Goal: Information Seeking & Learning: Learn about a topic

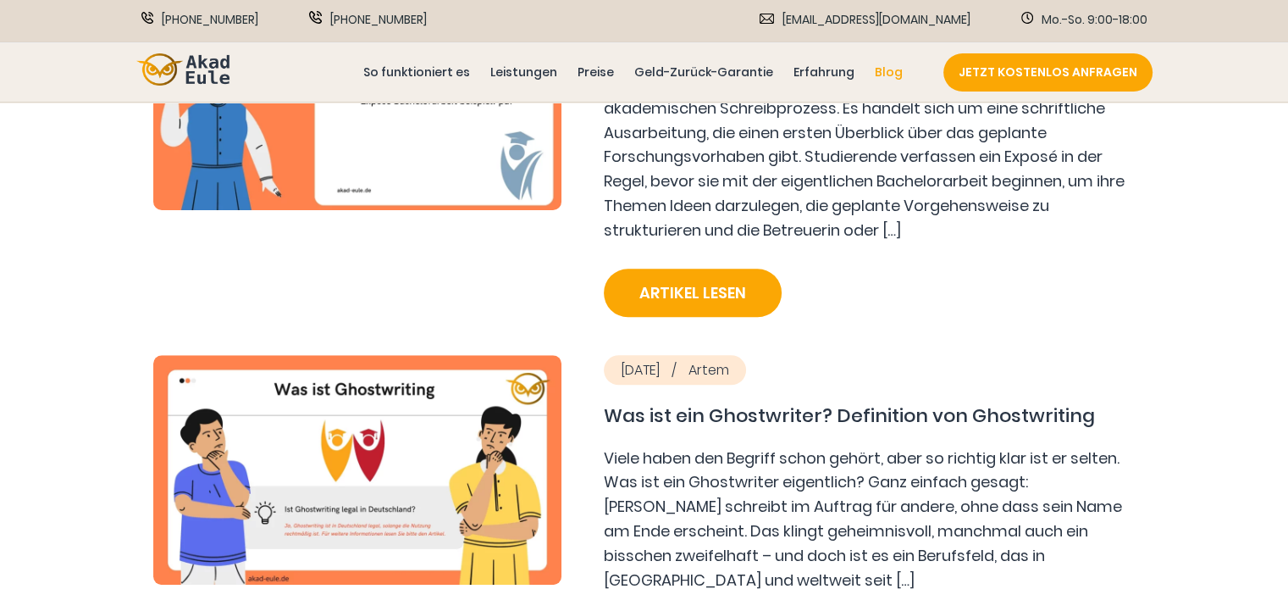
scroll to position [1355, 0]
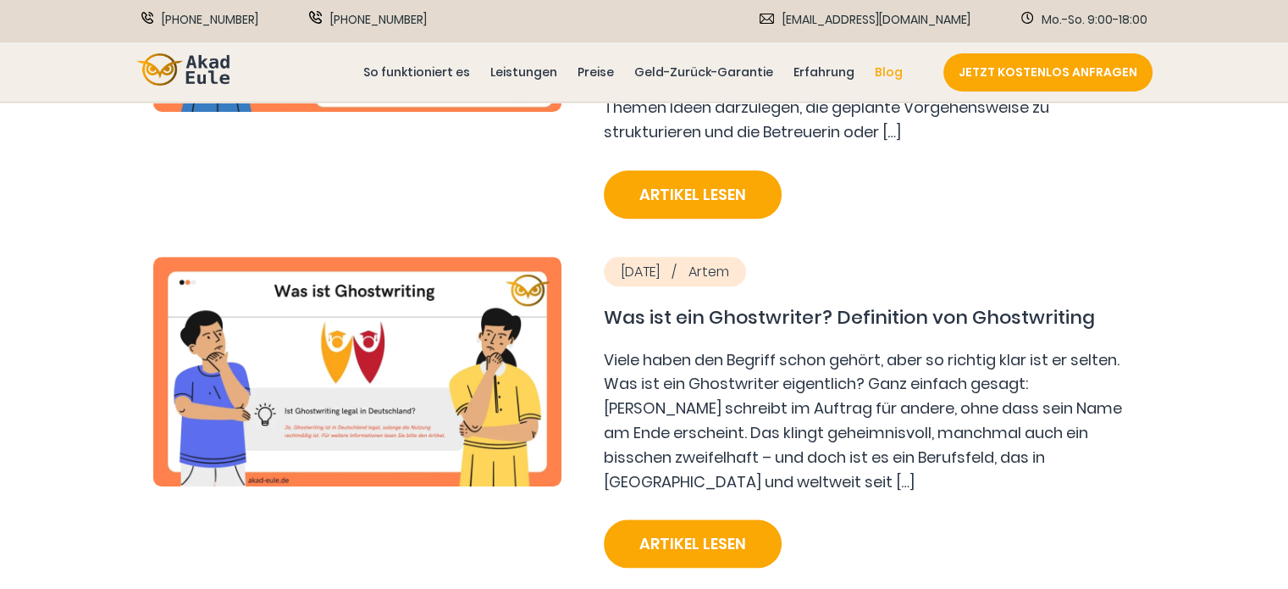
click at [408, 343] on img at bounding box center [357, 372] width 408 height 230
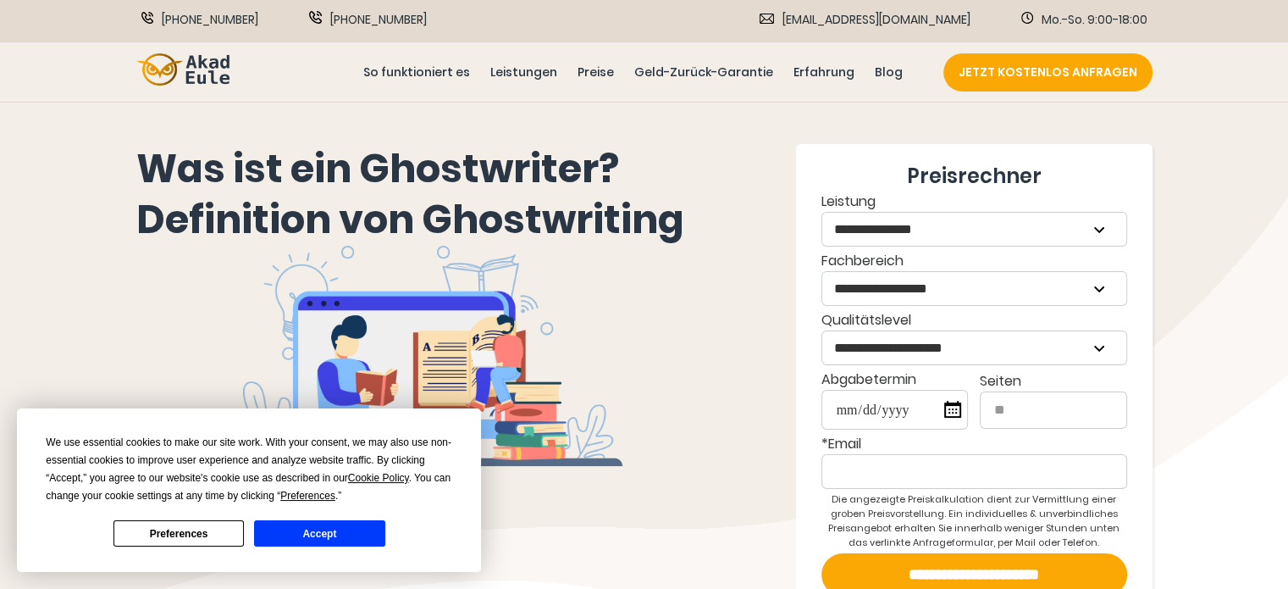
scroll to position [85, 0]
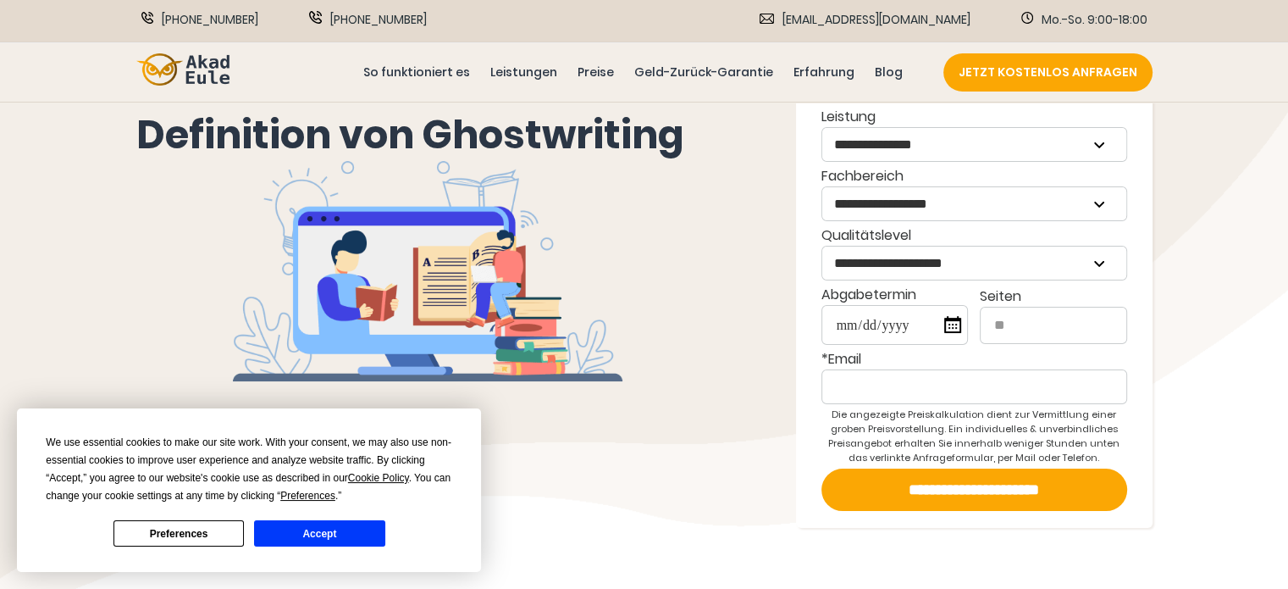
click at [302, 534] on button "Accept" at bounding box center [319, 533] width 130 height 26
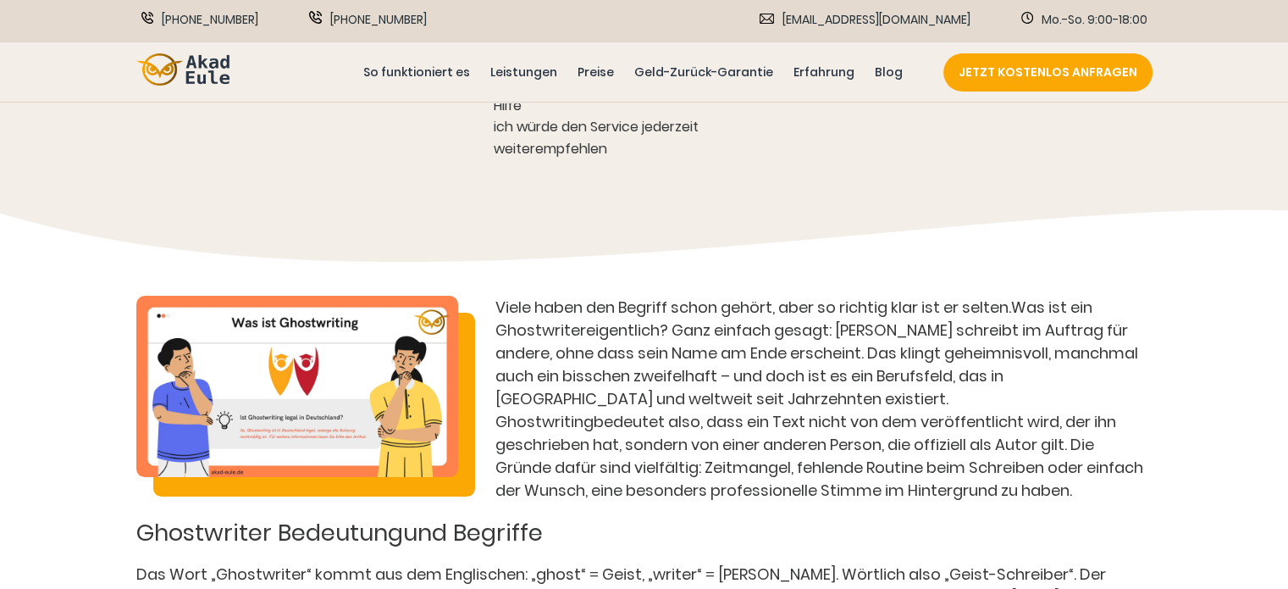
scroll to position [932, 0]
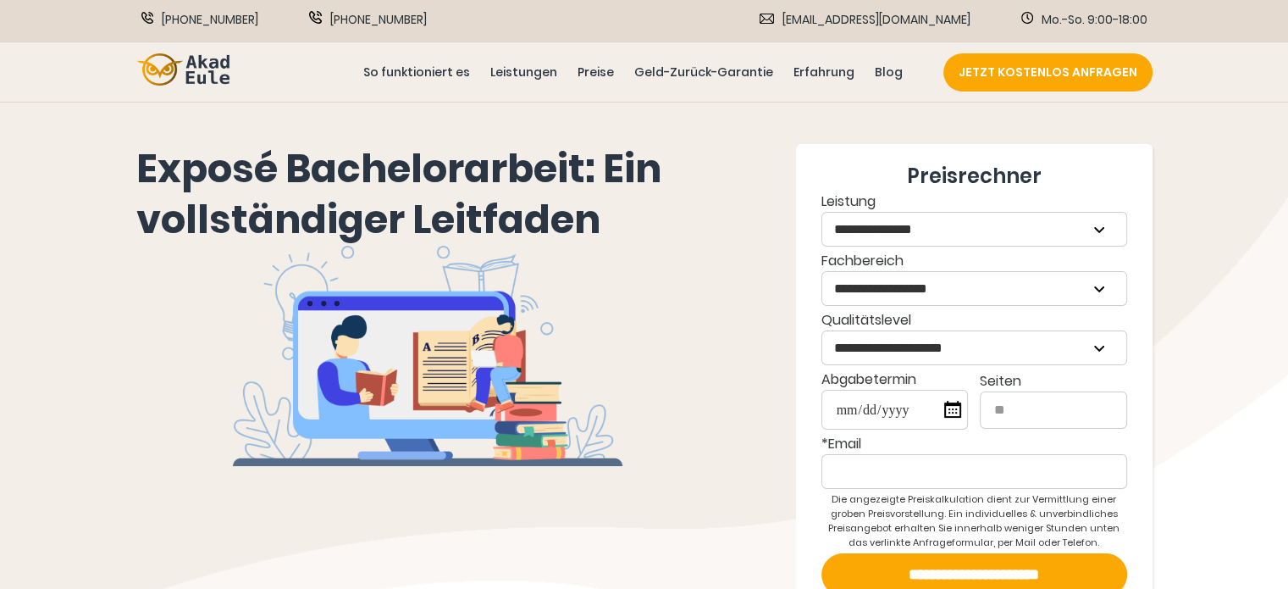
click at [392, 162] on h1 "Exposé Bachelorarbeit: Ein vollständiger Leitfaden" at bounding box center [428, 195] width 584 height 102
click at [186, 75] on img at bounding box center [182, 69] width 93 height 33
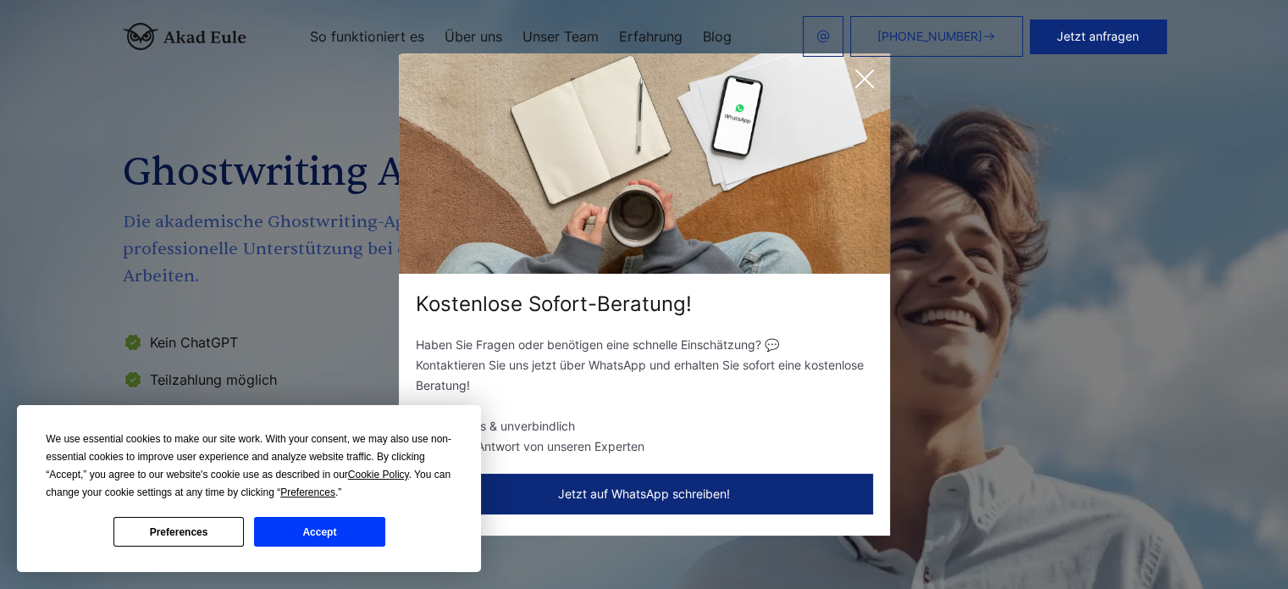
click at [881, 78] on img at bounding box center [644, 163] width 491 height 220
click at [866, 83] on icon at bounding box center [865, 79] width 34 height 34
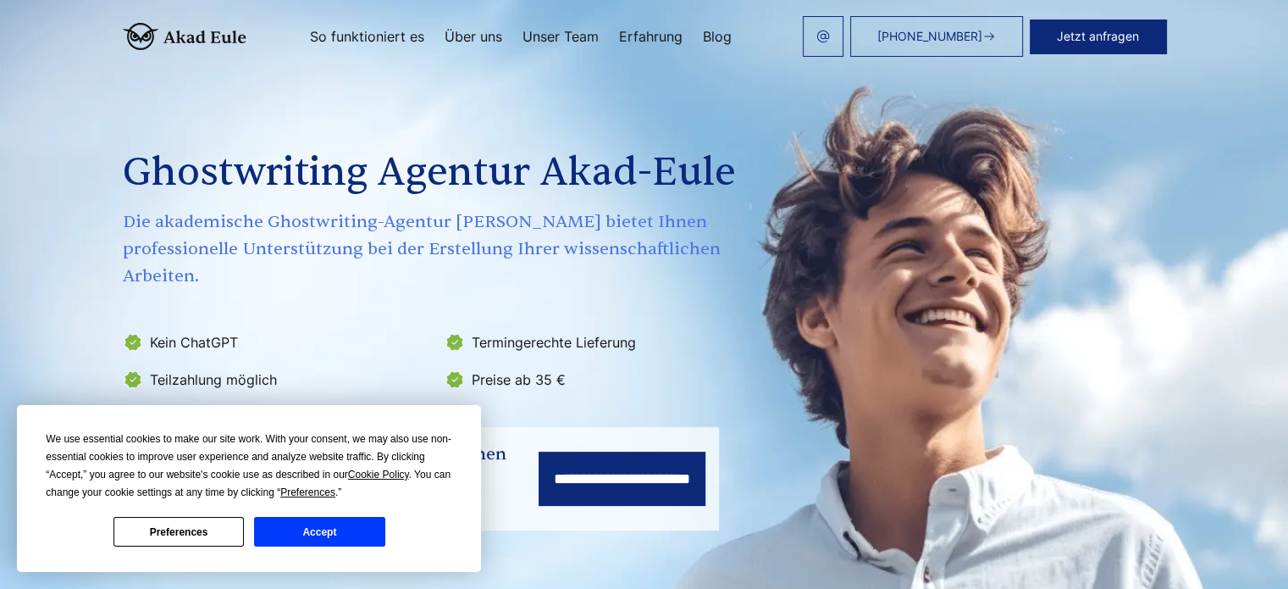
click at [301, 537] on button "Accept" at bounding box center [319, 532] width 130 height 30
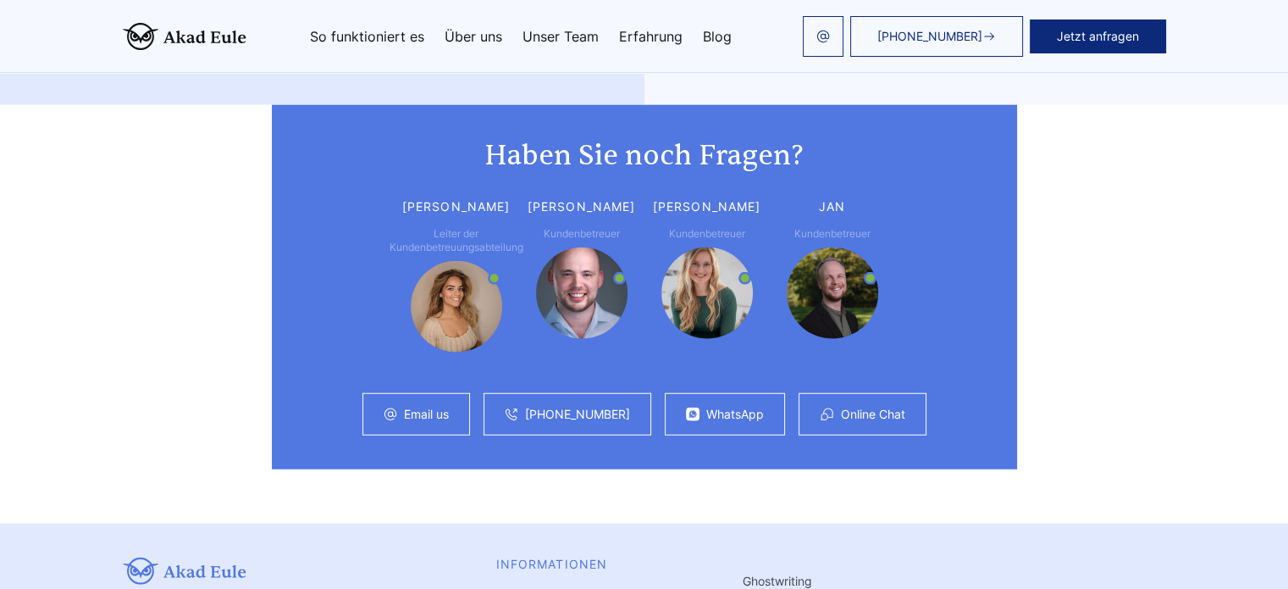
scroll to position [4489, 0]
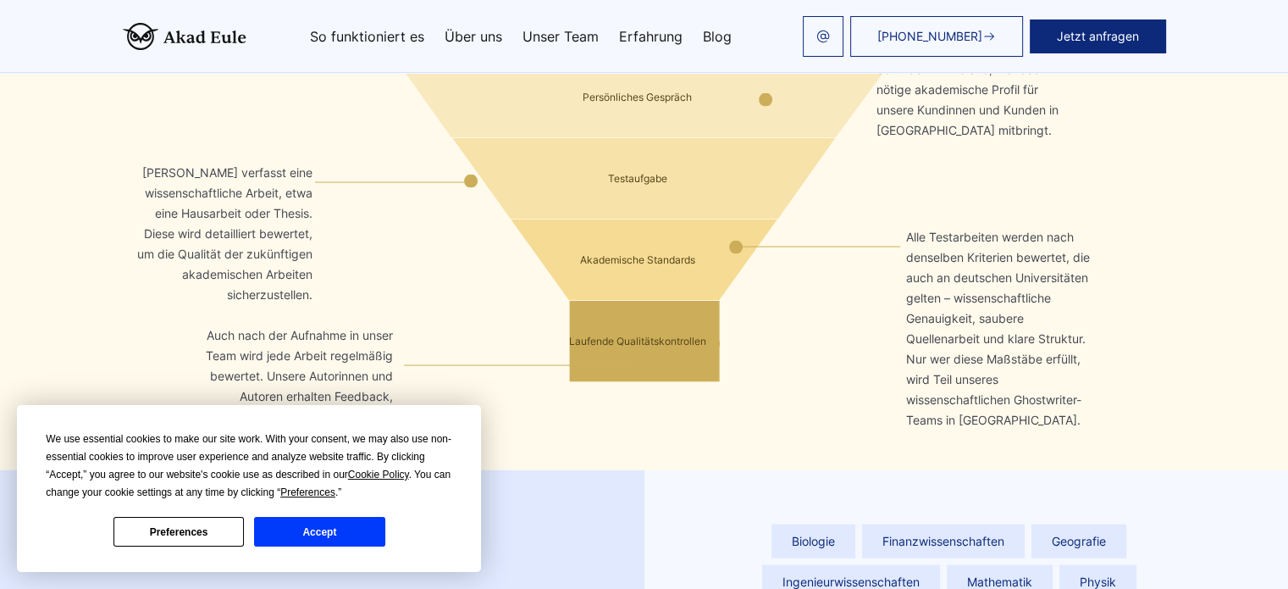
click at [327, 529] on button "Accept" at bounding box center [319, 532] width 130 height 30
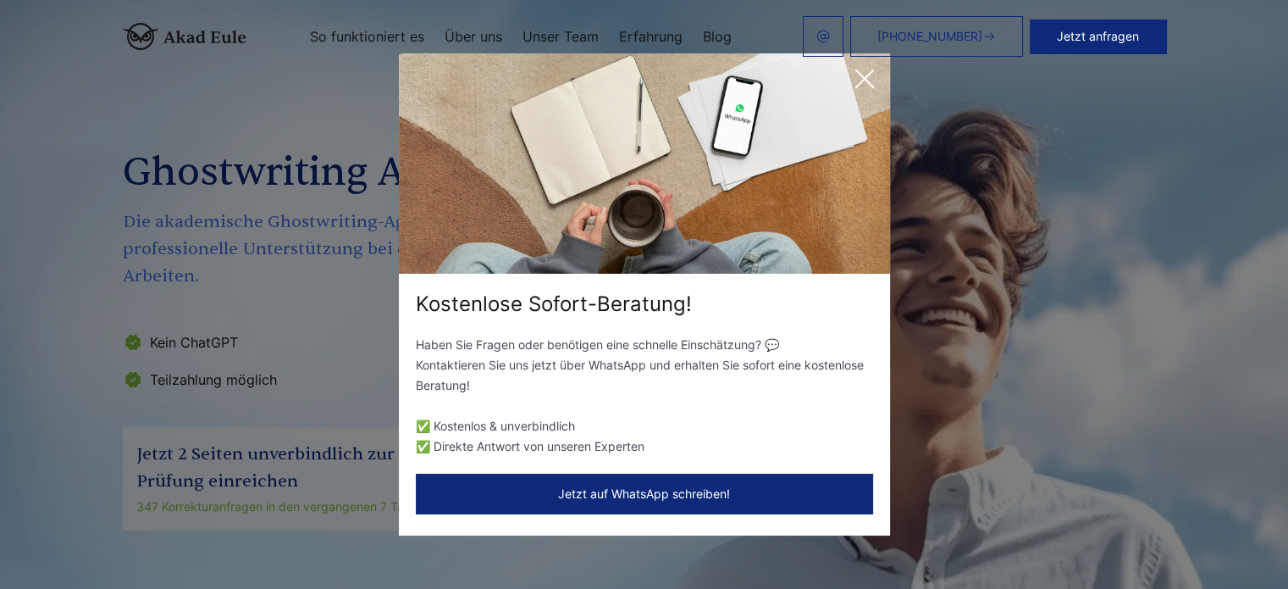
click at [862, 78] on icon at bounding box center [865, 79] width 34 height 34
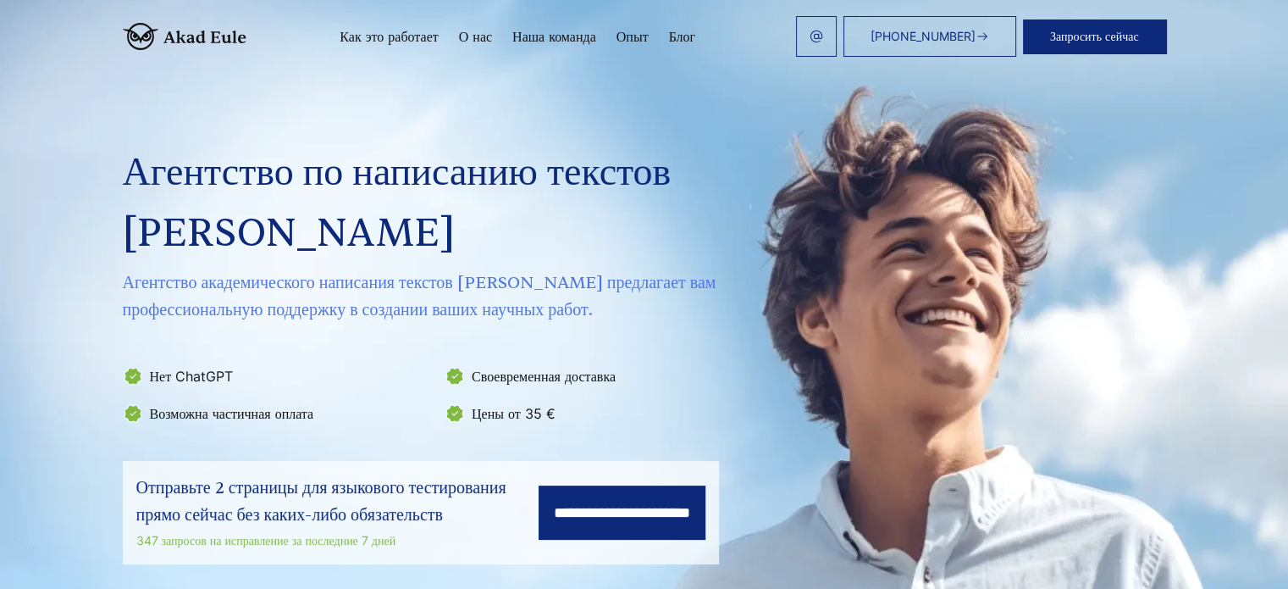
click at [697, 125] on div "Агентство по написанию текстов Akad-Eule Агентство академического написания тек…" at bounding box center [644, 312] width 1043 height 503
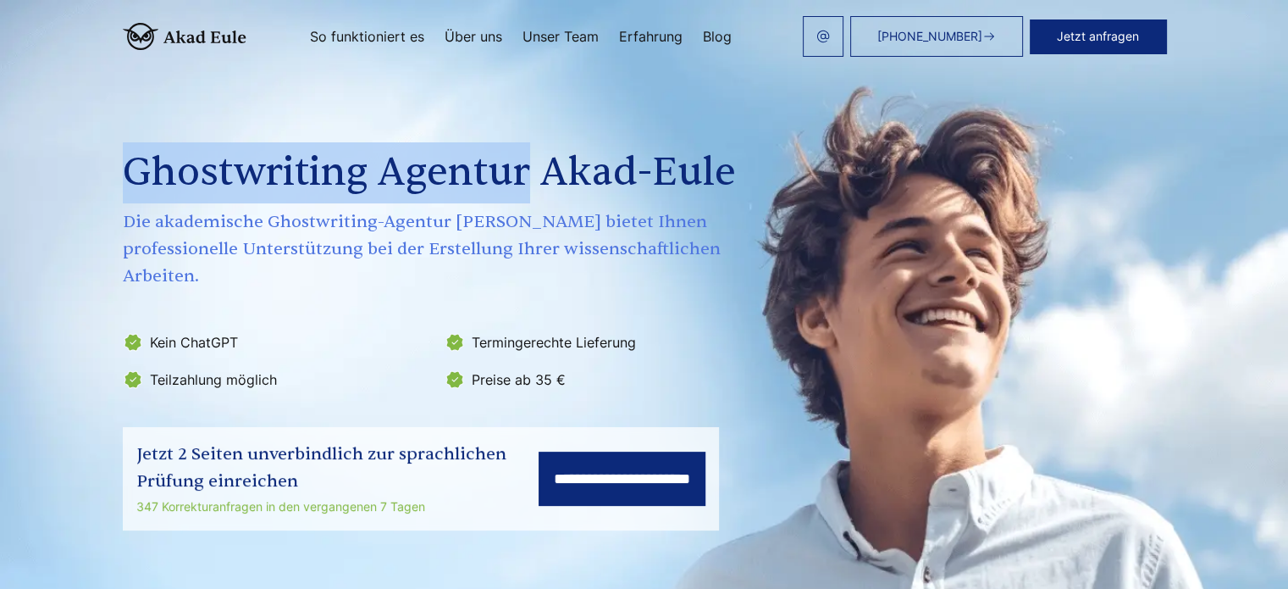
copy h1 "Ghostwriting Agentur"
drag, startPoint x: 427, startPoint y: 172, endPoint x: 31, endPoint y: 148, distance: 396.2
click at [123, 148] on h1 "Ghostwriting Agentur Akad-Eule" at bounding box center [441, 172] width 637 height 61
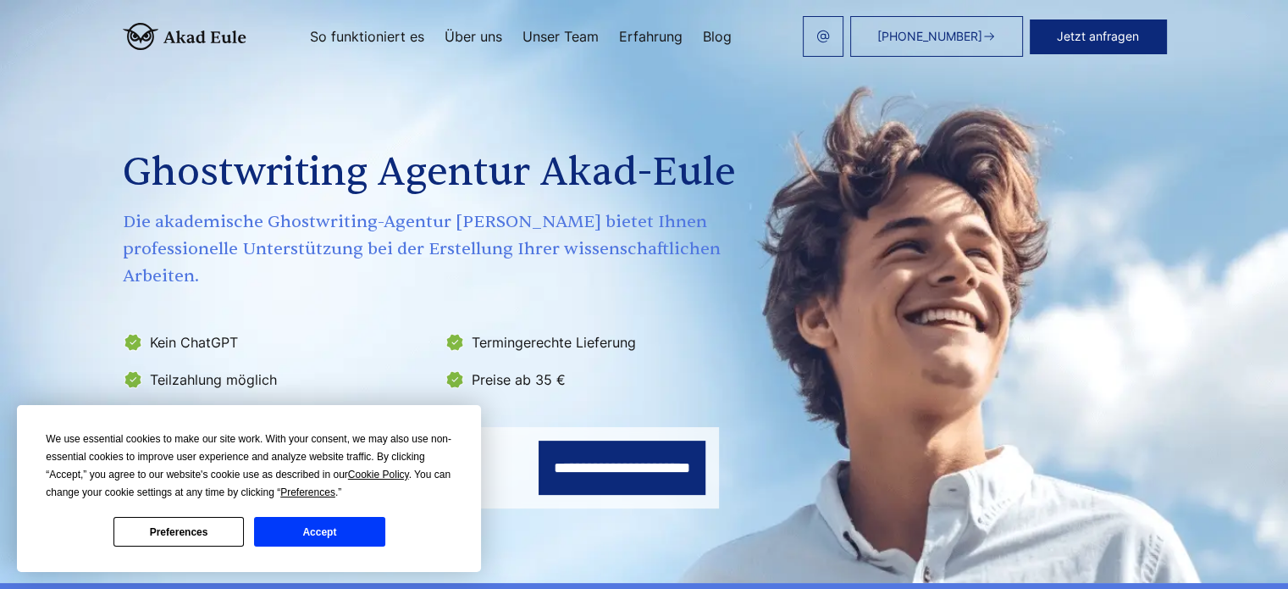
click at [321, 534] on button "Accept" at bounding box center [319, 532] width 130 height 30
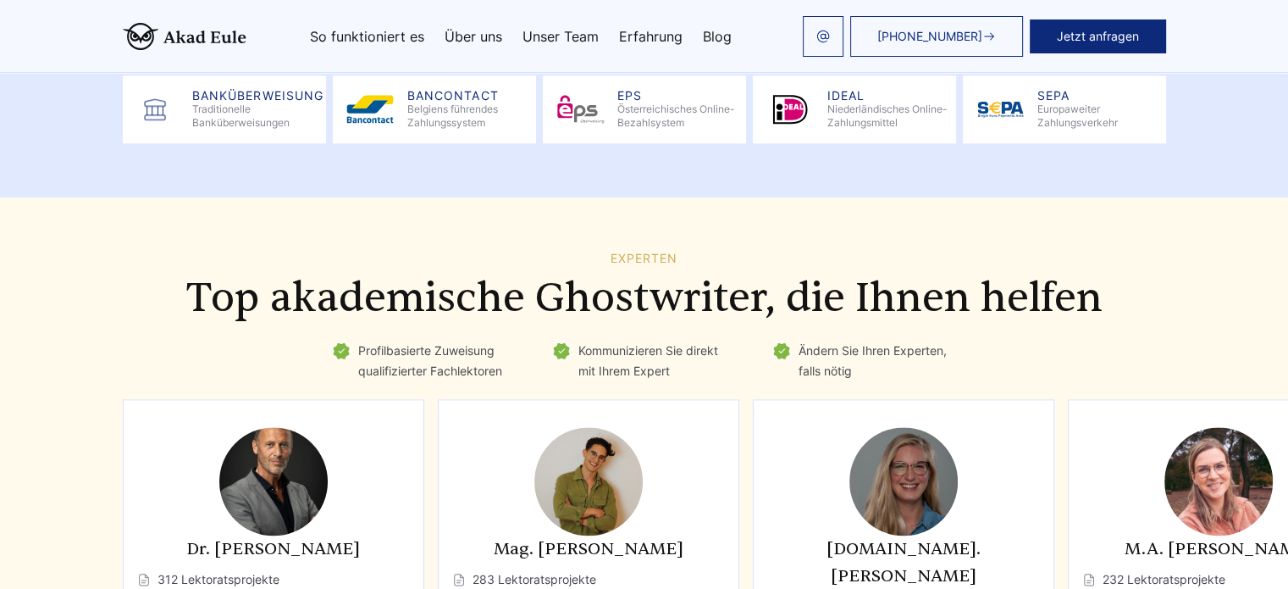
scroll to position [2202, 0]
